Goal: Information Seeking & Learning: Learn about a topic

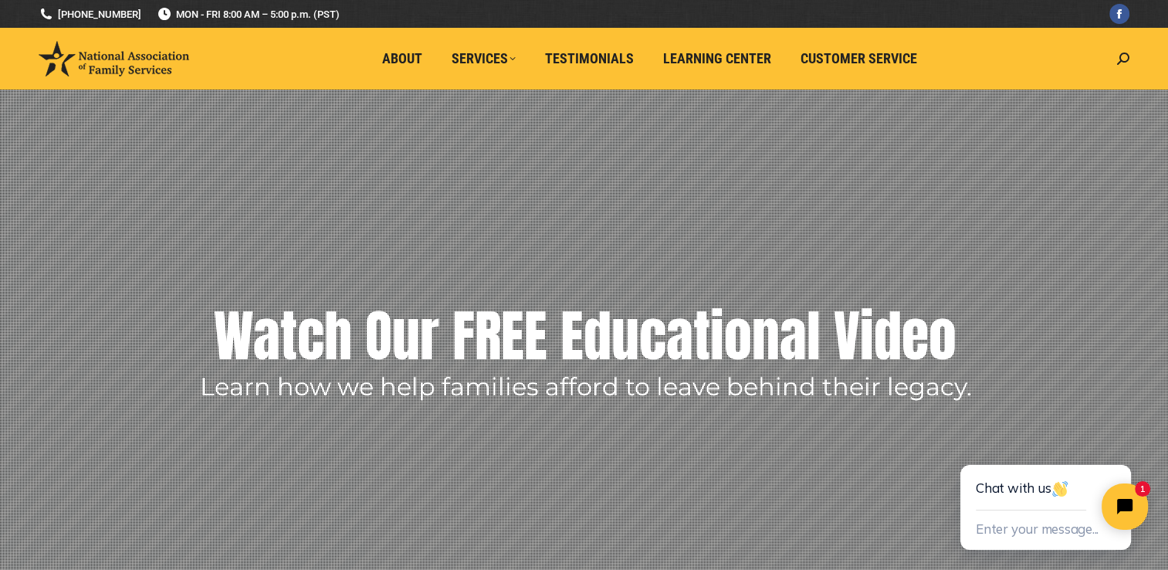
click at [630, 310] on rs-layer "Watch Our FREE Educational Video" at bounding box center [585, 335] width 743 height 77
click at [480, 375] on rs-layer "Learn how we help families afford to leave behind their legacy." at bounding box center [586, 386] width 772 height 23
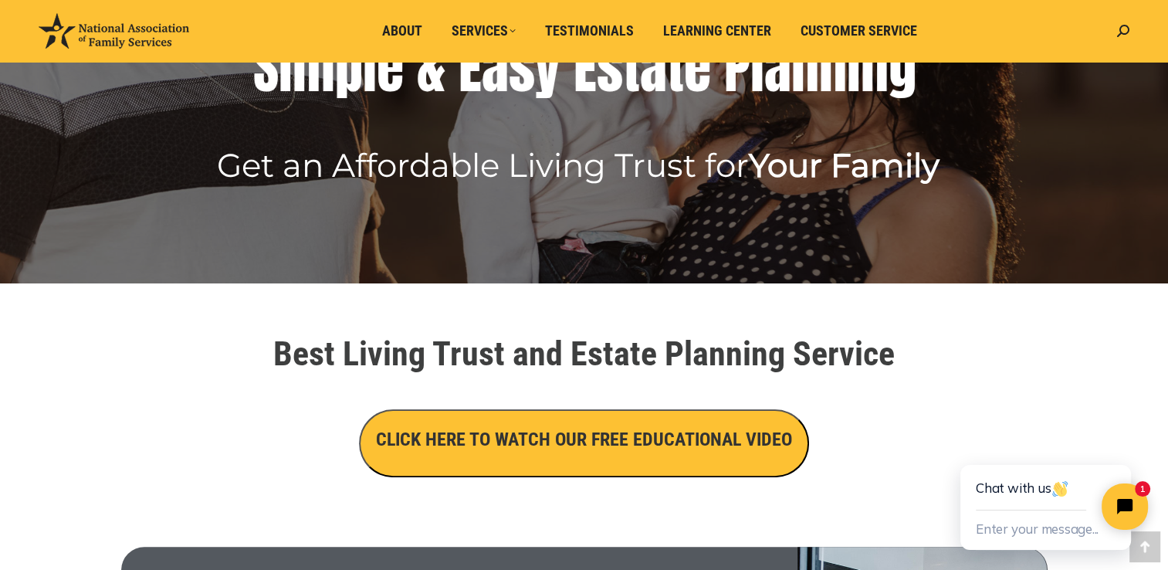
scroll to position [429, 0]
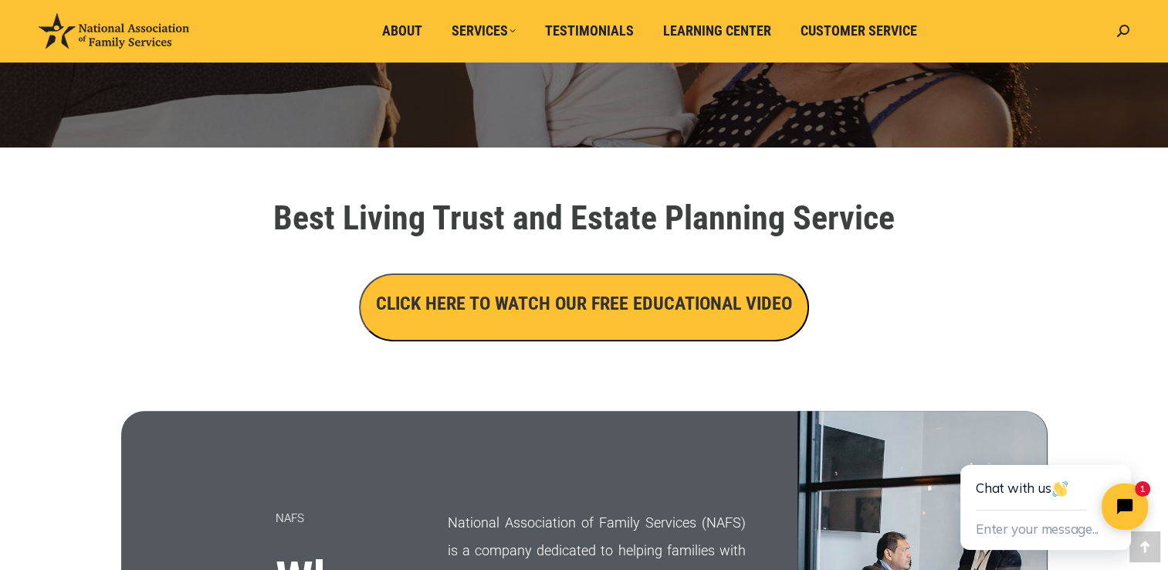
click at [655, 301] on h3 "CLICK HERE TO WATCH OUR FREE EDUCATIONAL VIDEO" at bounding box center [584, 303] width 416 height 26
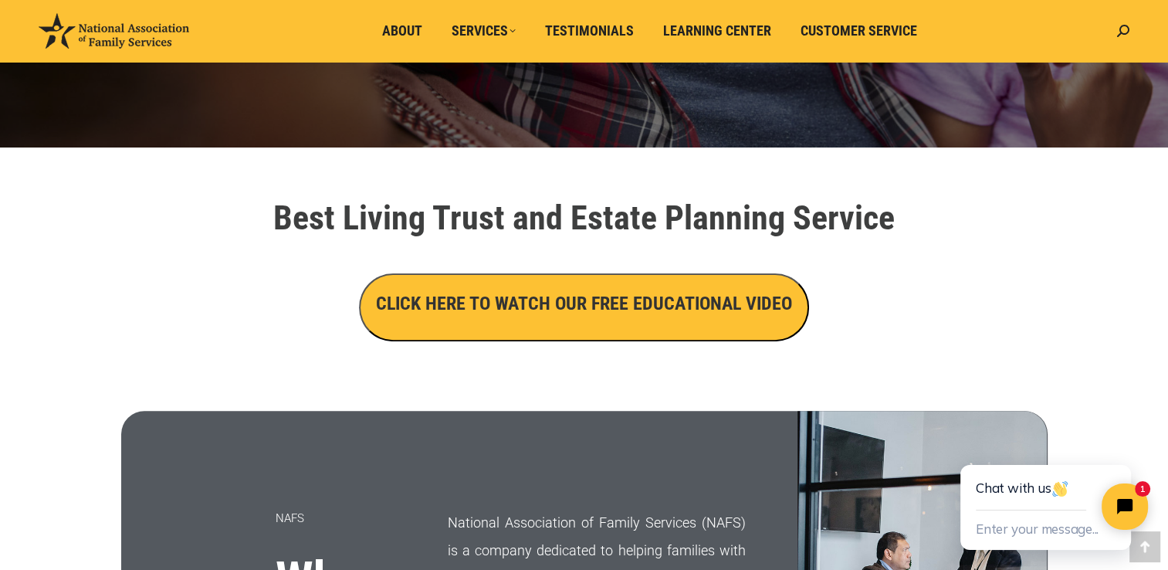
click at [657, 294] on h3 "CLICK HERE TO WATCH OUR FREE EDUCATIONAL VIDEO" at bounding box center [584, 303] width 416 height 26
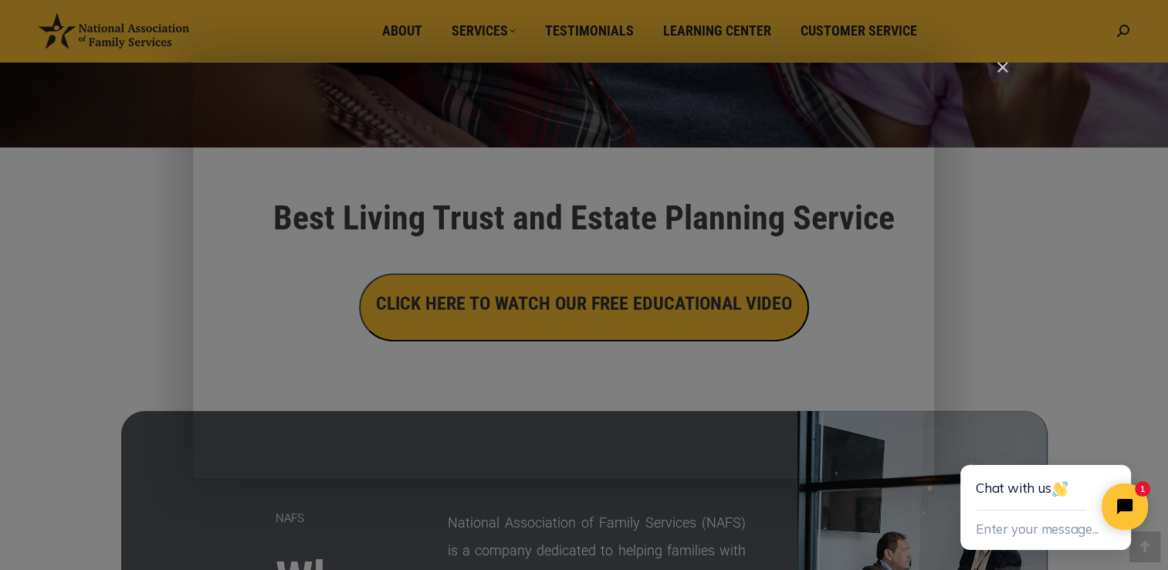
click at [657, 294] on div "Main Video - Full Webinar (Emma) Landon V1.4" at bounding box center [589, 285] width 793 height 446
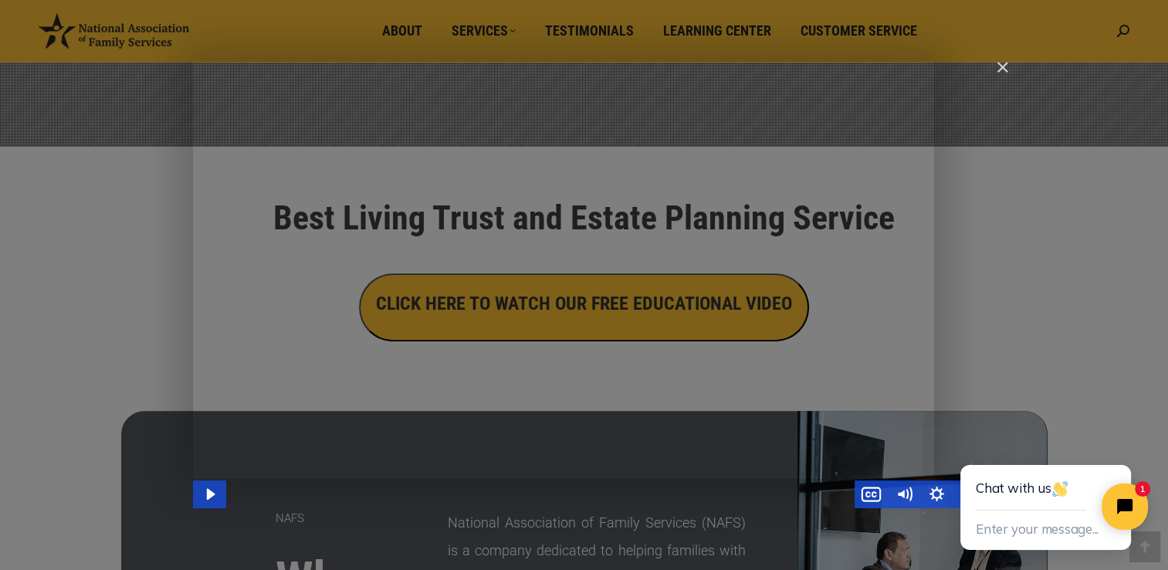
click at [657, 294] on div "Main Video - Full Webinar (Emma) Landon V1.4" at bounding box center [589, 285] width 793 height 446
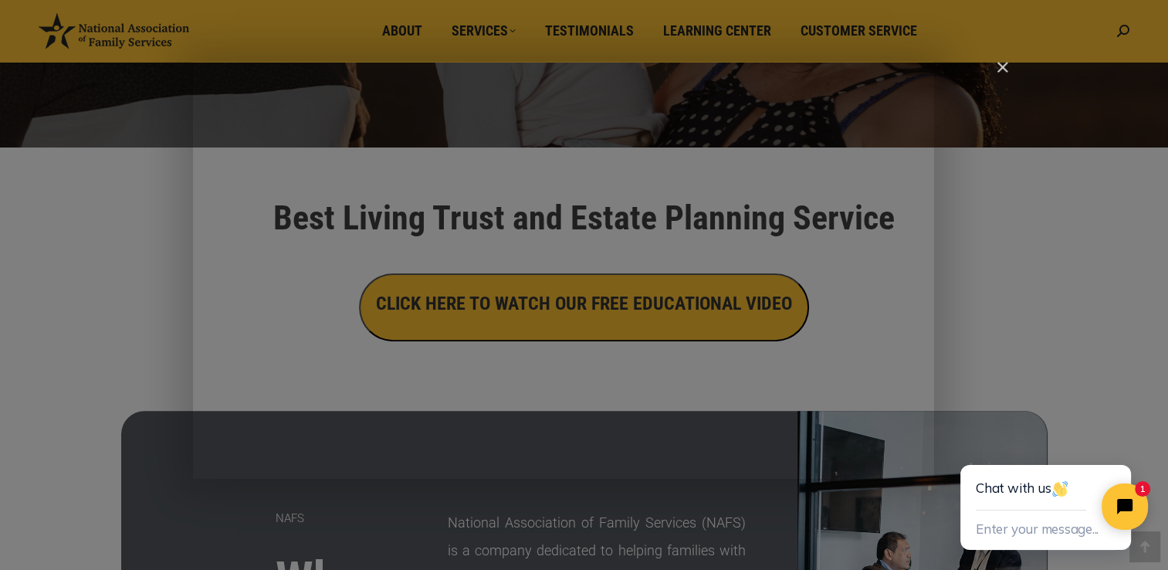
click at [657, 294] on div "Main Video - Full Webinar (Emma) Landon V1.4" at bounding box center [589, 285] width 793 height 446
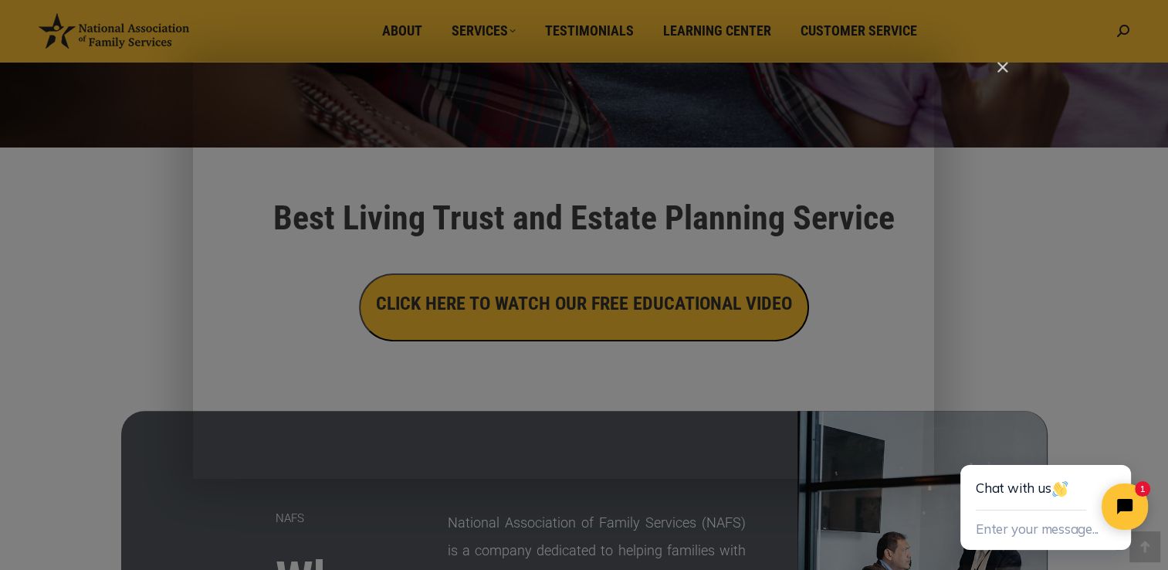
click at [657, 294] on div "Main Video - Full Webinar (Emma) Landon V1.4" at bounding box center [589, 285] width 793 height 446
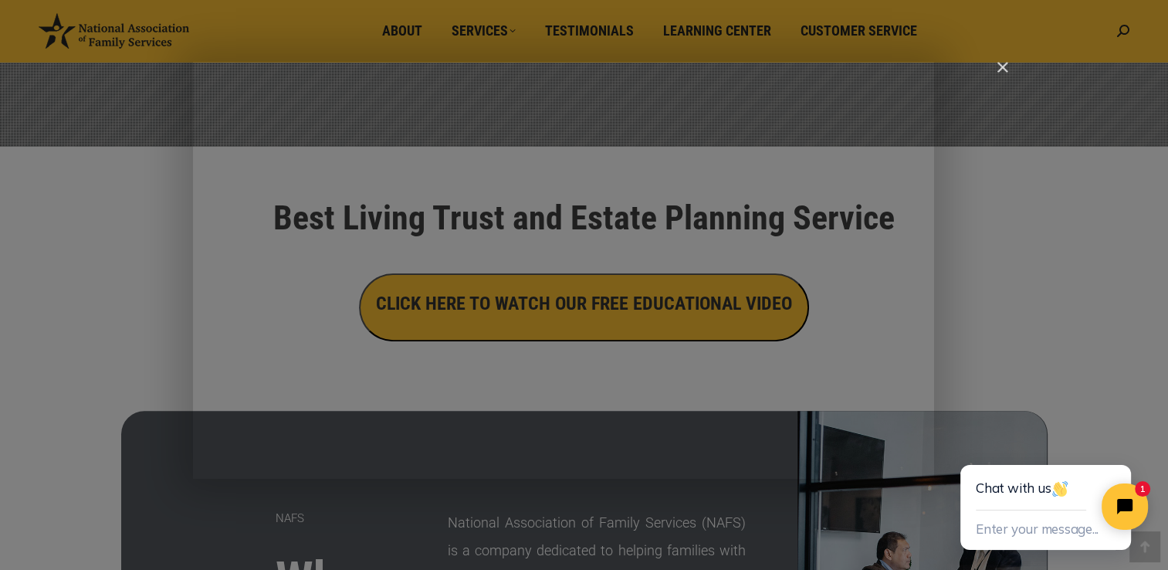
click at [657, 294] on div "Main Video - Full Webinar (Emma) Landon V1.4" at bounding box center [589, 285] width 793 height 446
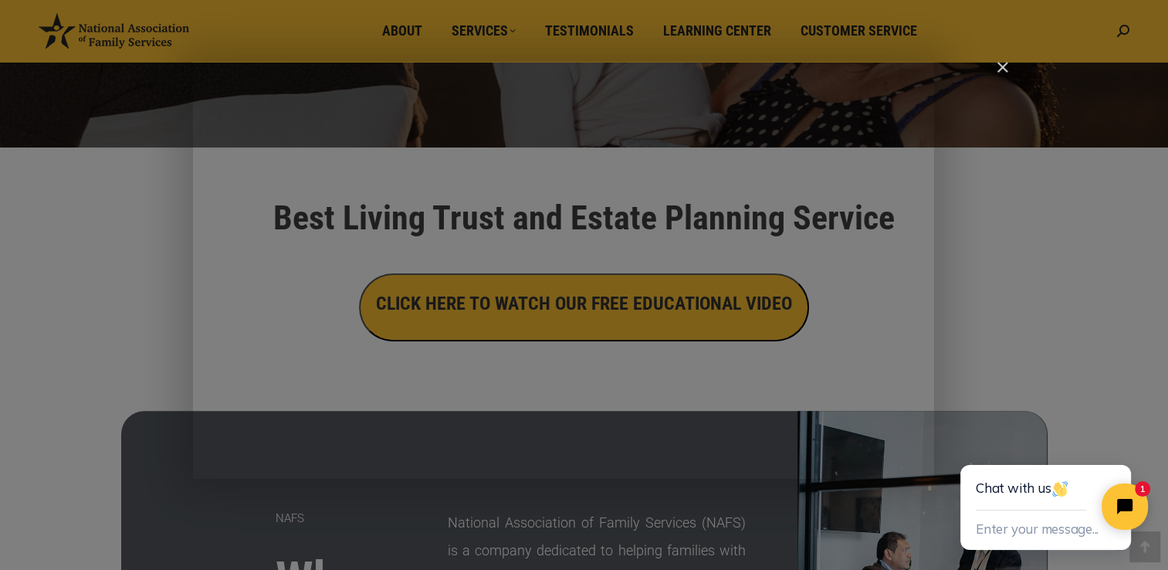
click at [604, 290] on div "Main Video - Full Webinar (Emma) Landon V1.4" at bounding box center [589, 285] width 793 height 446
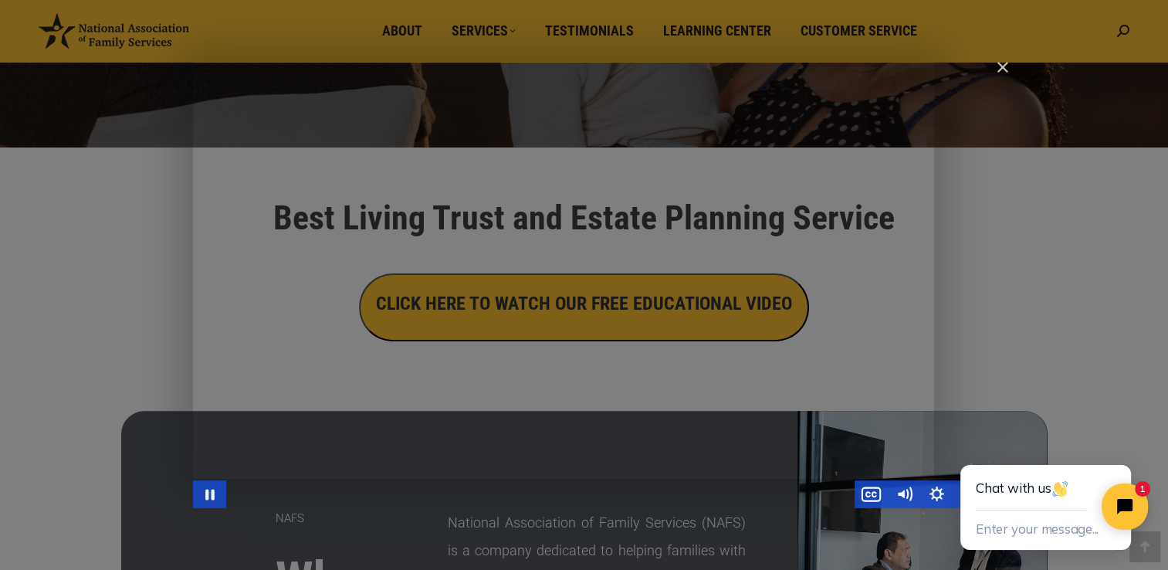
click at [602, 295] on div "Main Video - Full Webinar (Emma) Landon V1.4" at bounding box center [589, 285] width 793 height 446
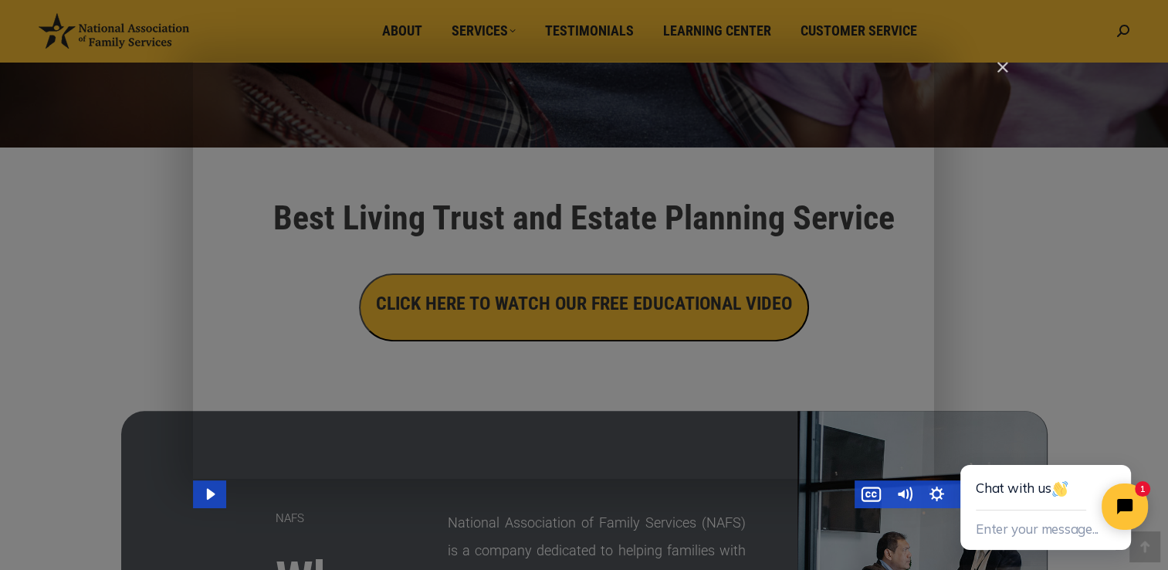
click at [596, 286] on div "Main Video - Full Webinar (Emma) Landon V1.4" at bounding box center [589, 285] width 793 height 446
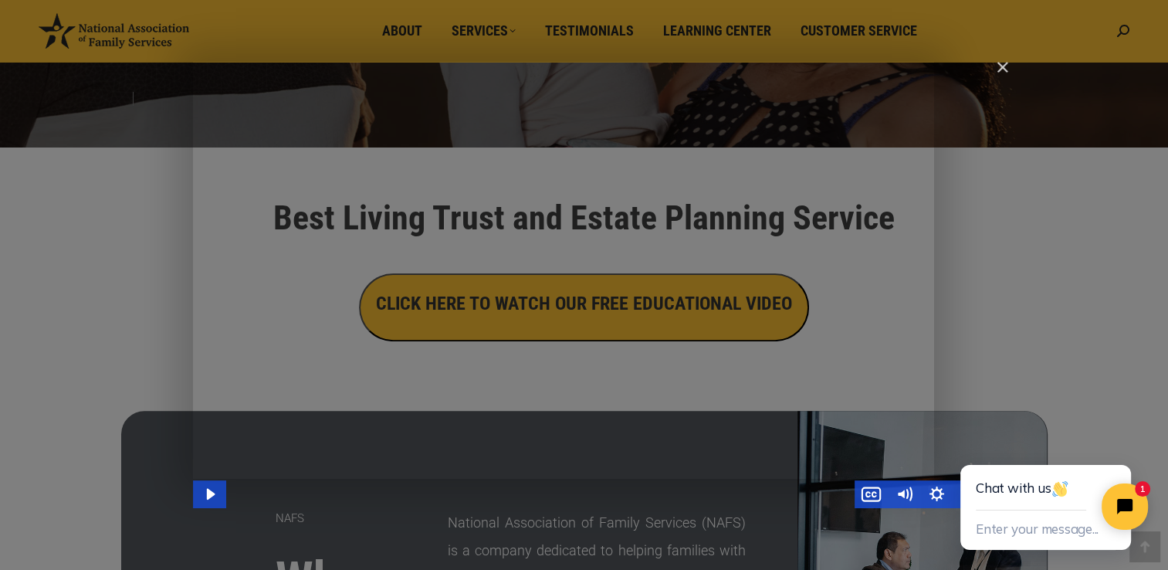
click at [843, 319] on div "Main Video - Full Webinar (Emma) Landon V1.4" at bounding box center [589, 285] width 793 height 446
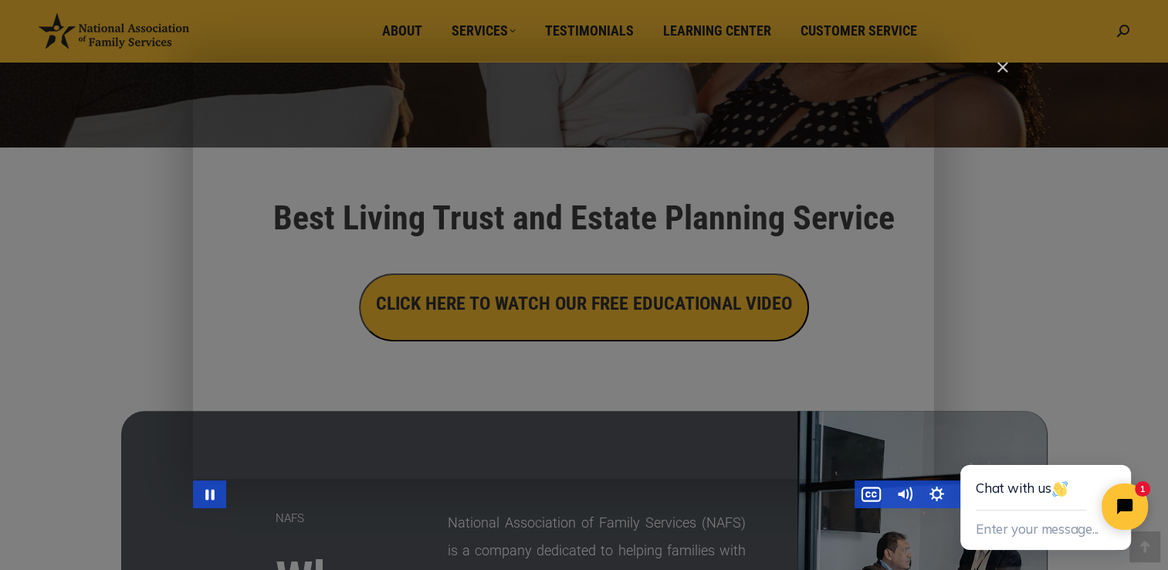
click at [492, 381] on div "Main Video - Full Webinar (Emma) Landon V1.4" at bounding box center [589, 285] width 793 height 446
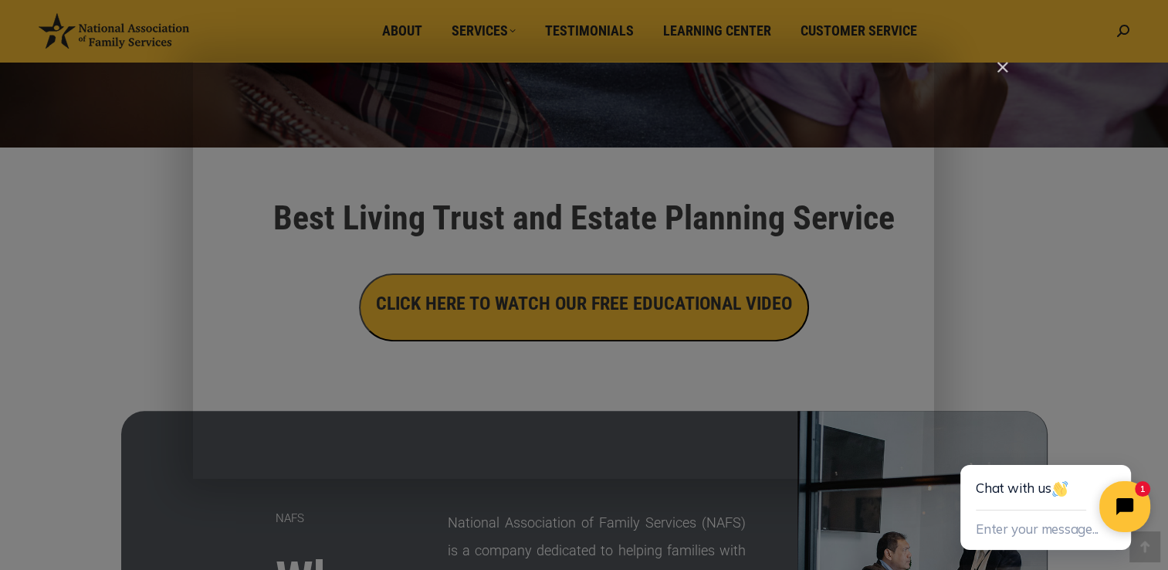
click at [1128, 503] on icon "Close chat widget" at bounding box center [1134, 507] width 24 height 24
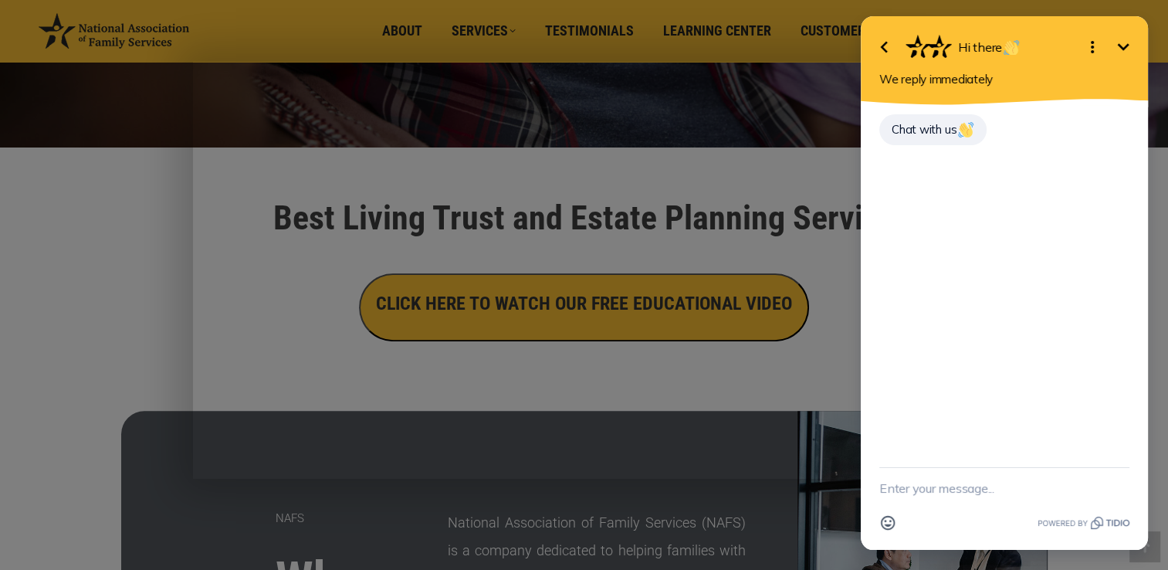
click at [1128, 42] on icon "Minimize" at bounding box center [1123, 47] width 19 height 19
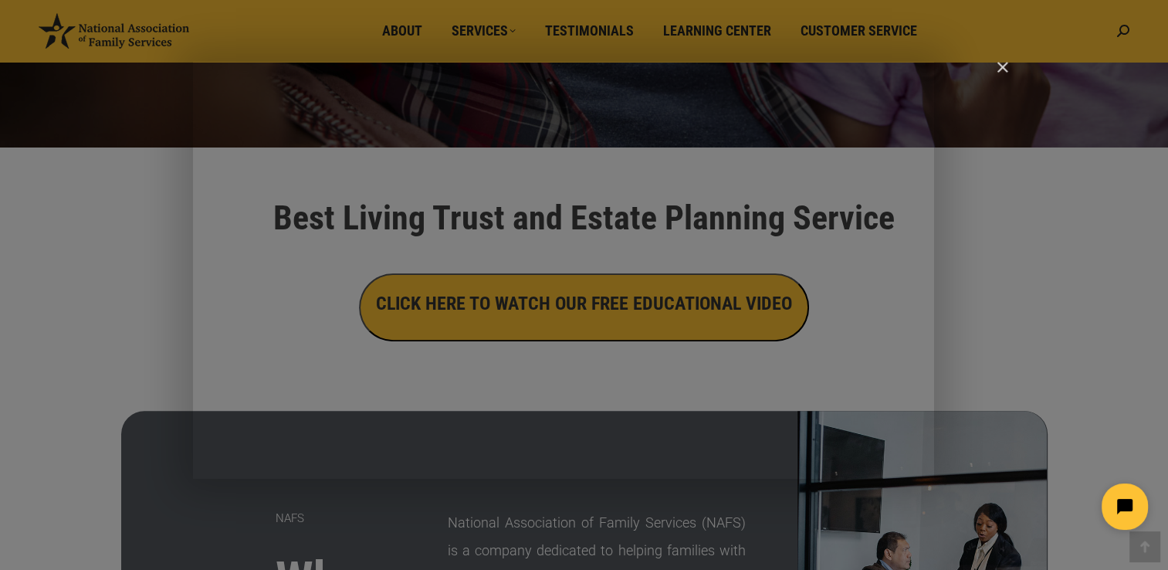
click at [1003, 63] on img "Close" at bounding box center [996, 74] width 26 height 26
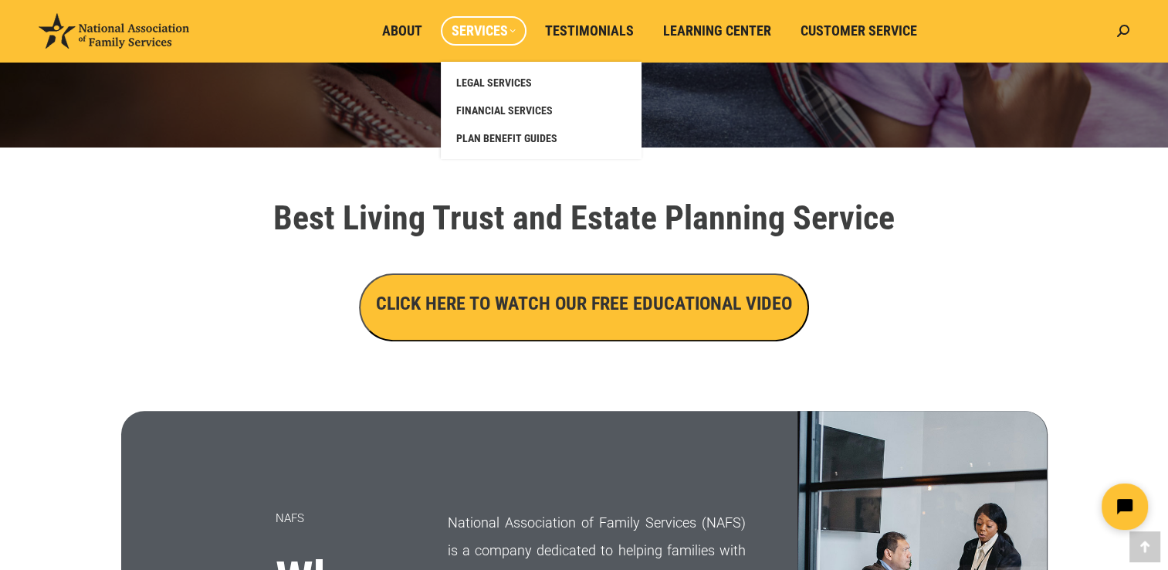
click at [475, 36] on span "Services" at bounding box center [484, 30] width 64 height 17
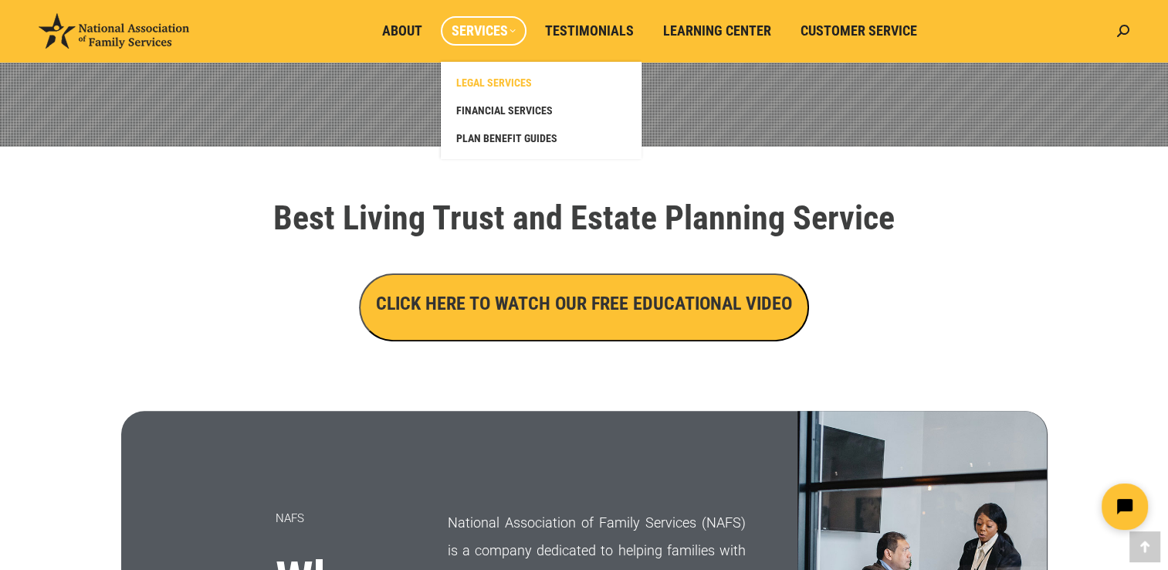
click at [493, 80] on span "LEGAL SERVICES" at bounding box center [494, 83] width 76 height 14
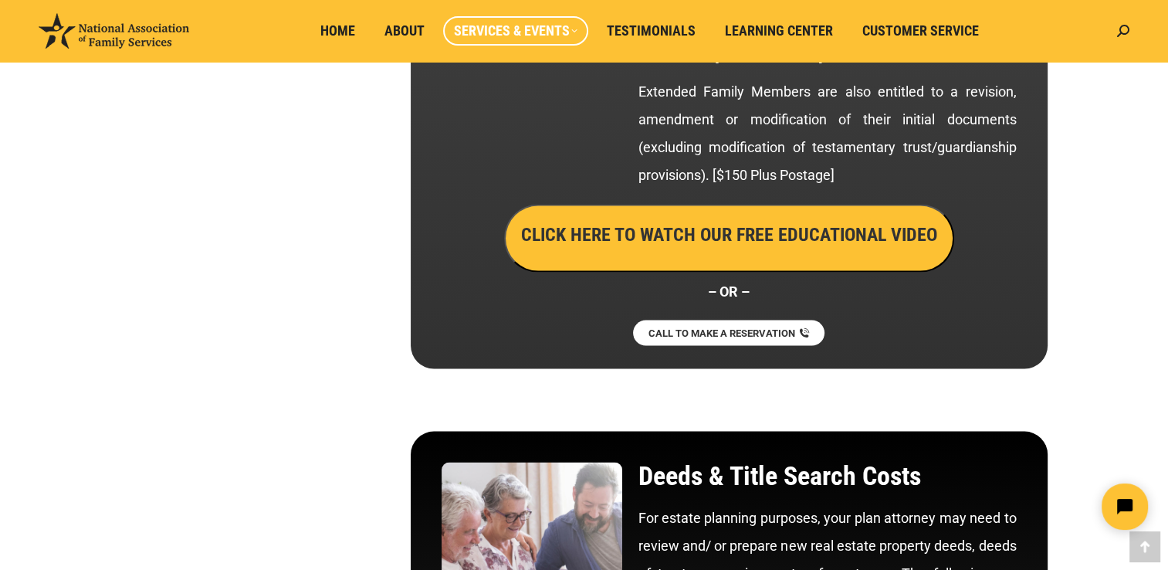
scroll to position [3085, 0]
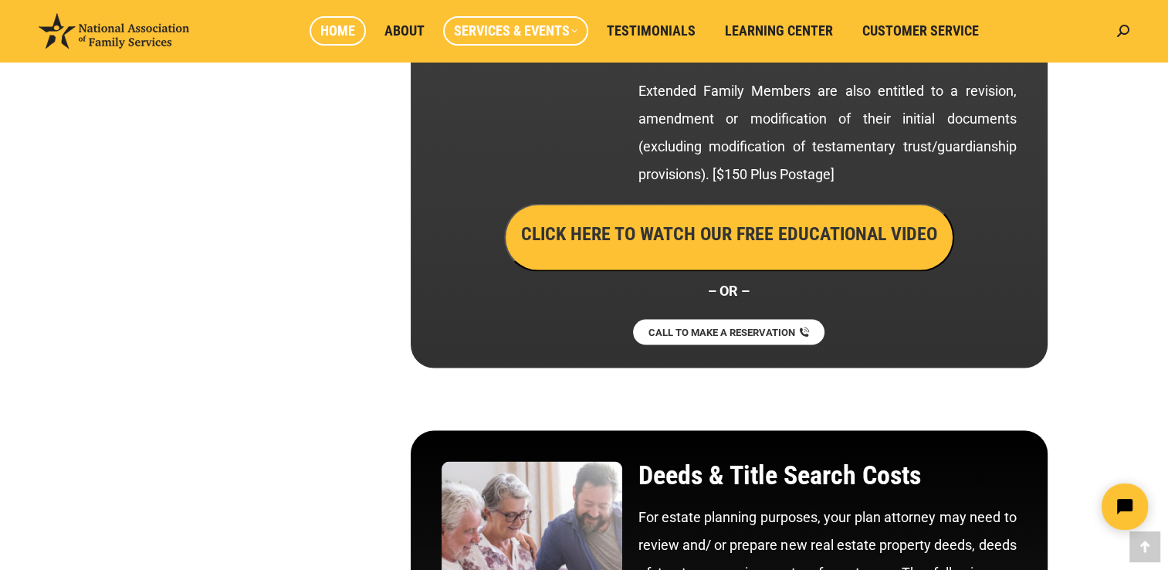
click at [337, 38] on span "Home" at bounding box center [337, 30] width 35 height 17
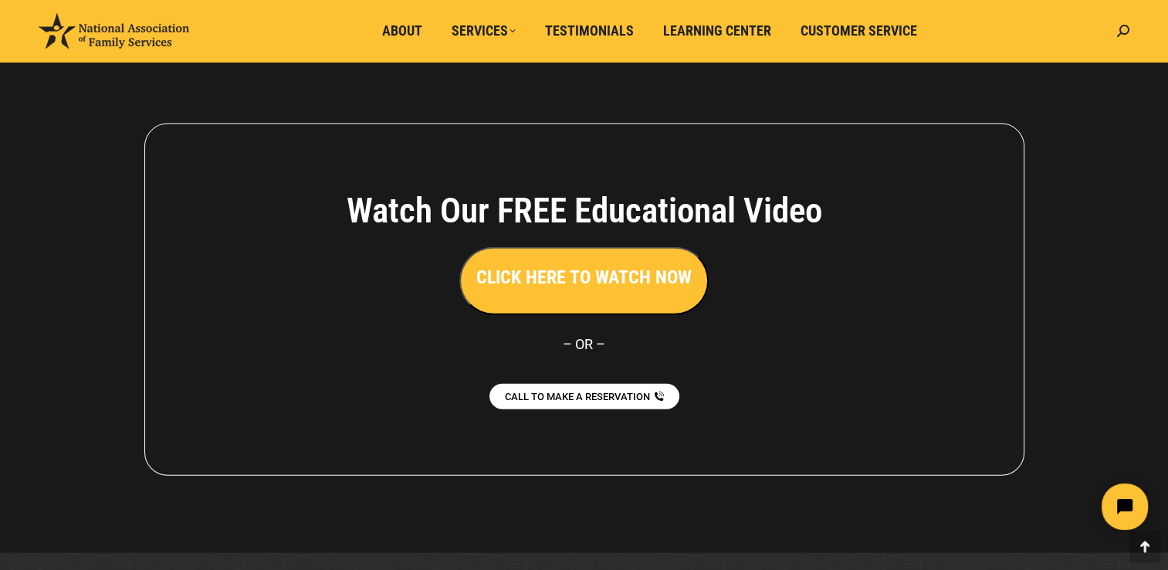
scroll to position [3483, 0]
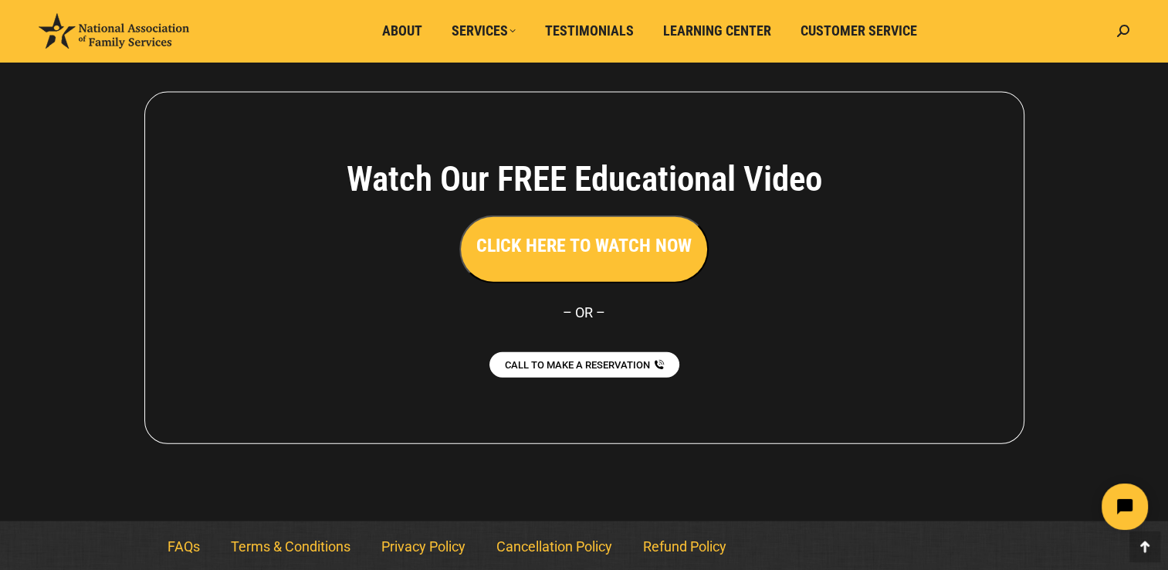
click at [655, 232] on h3 "CLICK HERE TO WATCH NOW" at bounding box center [583, 245] width 215 height 26
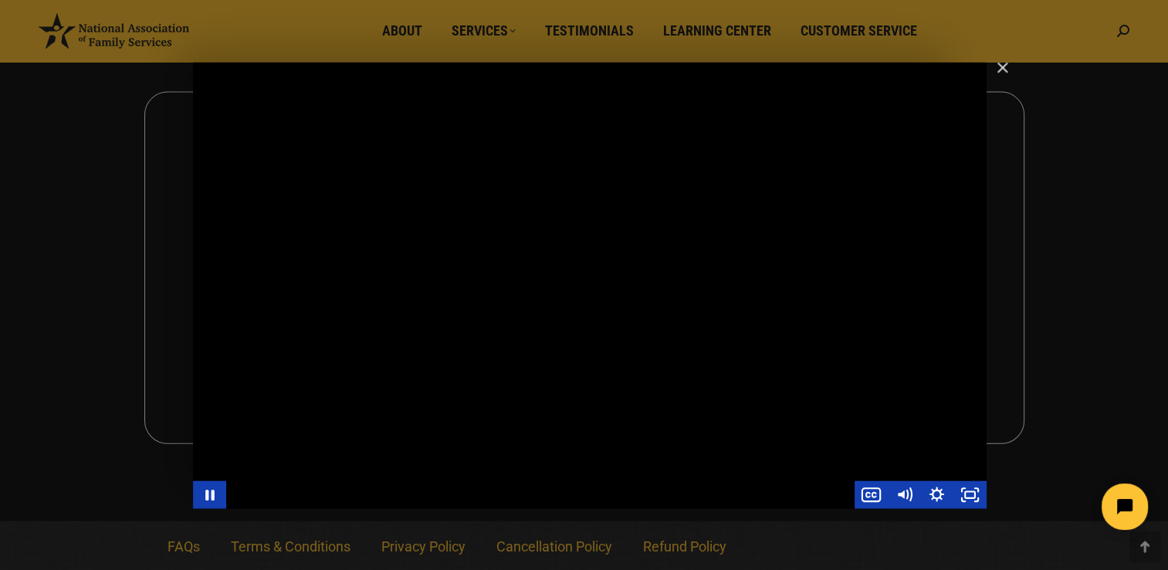
click at [580, 452] on div "Main Video - Full Webinar (Emma) Landon V1.4" at bounding box center [589, 286] width 793 height 446
click at [449, 471] on div "Main Video - Full Webinar (Emma) Landon V1.4" at bounding box center [589, 286] width 793 height 446
click at [800, 343] on div "Main Video - Full Webinar (Emma) Landon V1.4" at bounding box center [589, 286] width 793 height 446
click at [1003, 63] on img "Close" at bounding box center [996, 75] width 26 height 26
